Goal: Task Accomplishment & Management: Use online tool/utility

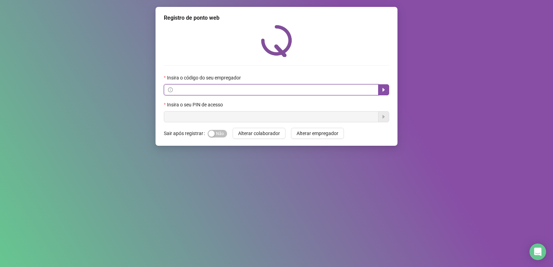
click at [261, 93] on input "text" at bounding box center [274, 90] width 200 height 8
click at [214, 92] on input "text" at bounding box center [274, 90] width 200 height 8
paste input "**********"
type input "**********"
